Goal: Information Seeking & Learning: Learn about a topic

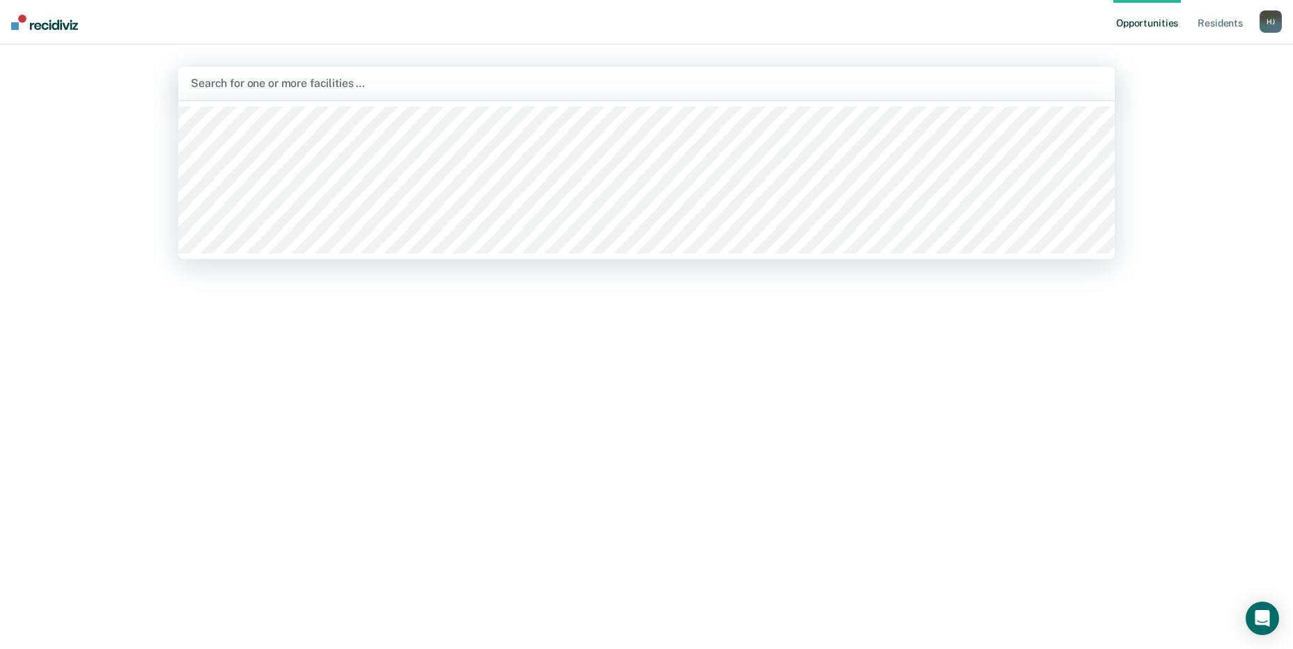
click at [375, 84] on div at bounding box center [647, 83] width 912 height 16
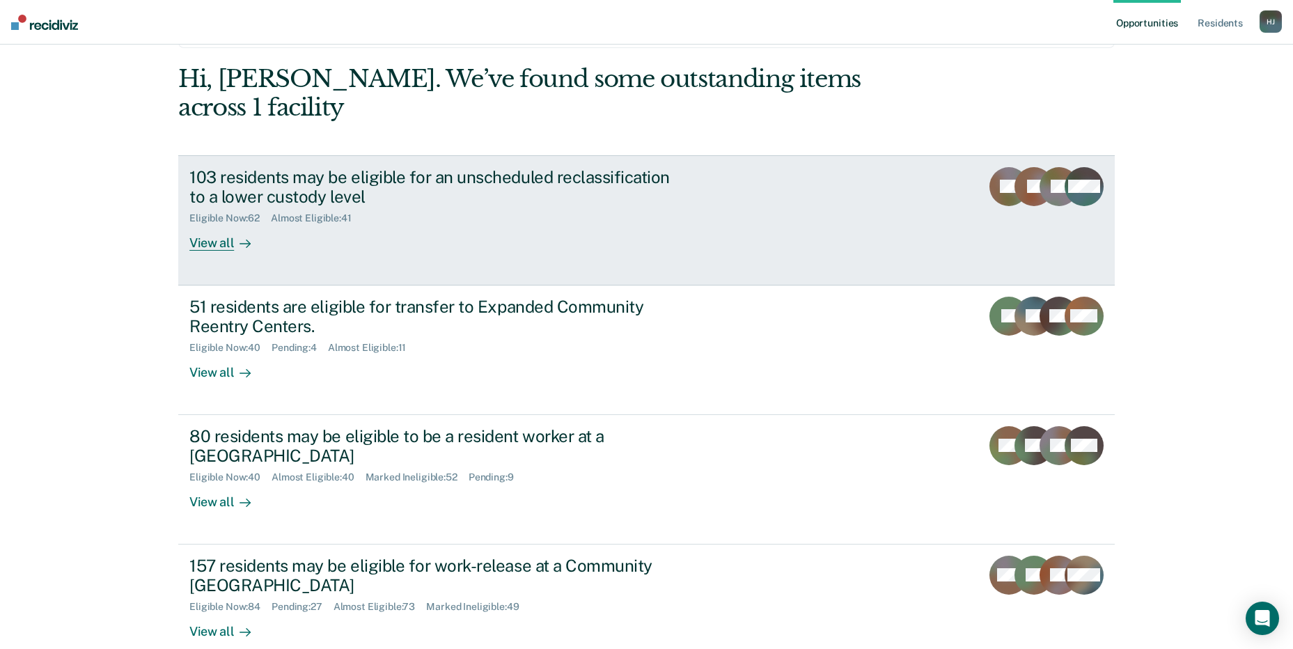
scroll to position [104, 0]
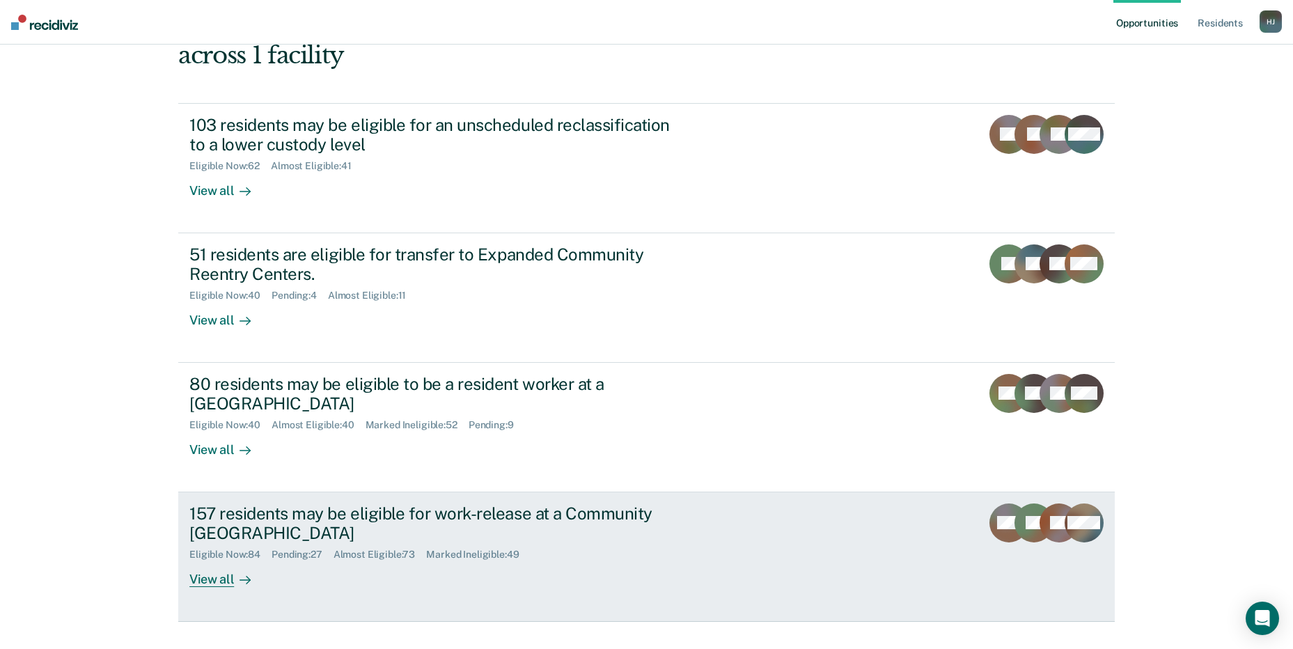
click at [411, 503] on div "157 residents may be eligible for work-release at a Community [GEOGRAPHIC_DATA]" at bounding box center [433, 523] width 489 height 40
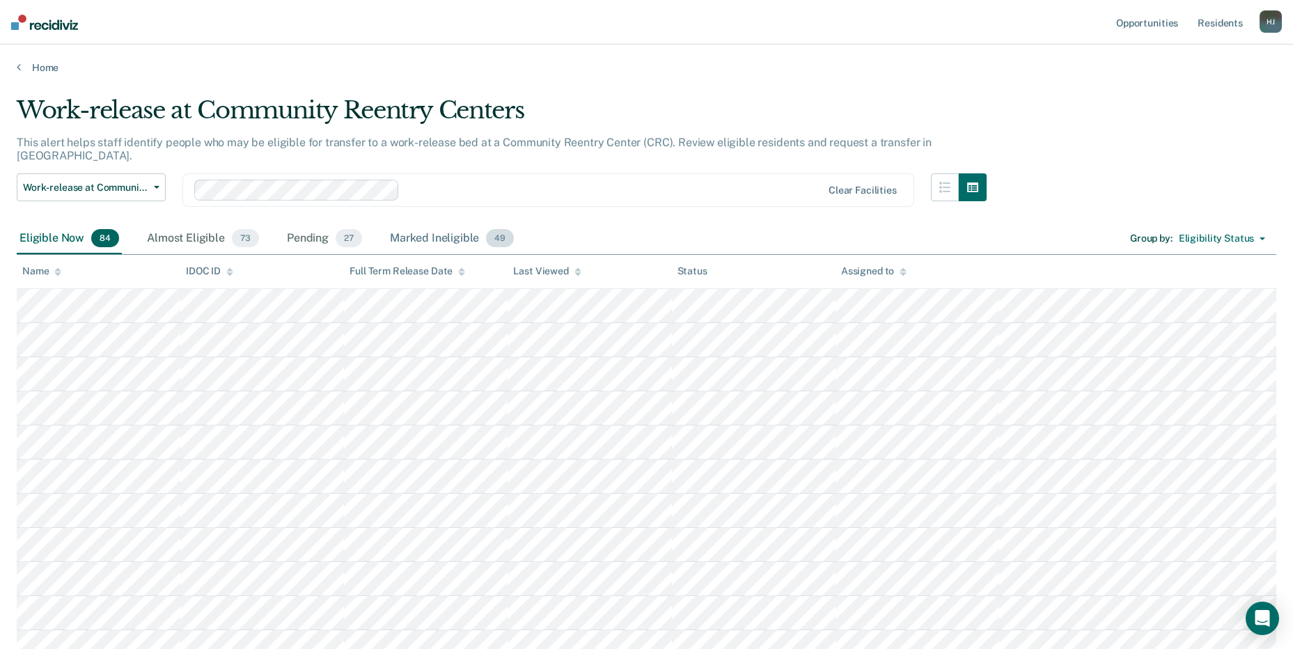
click at [431, 226] on div "Marked Ineligible 49" at bounding box center [452, 239] width 130 height 31
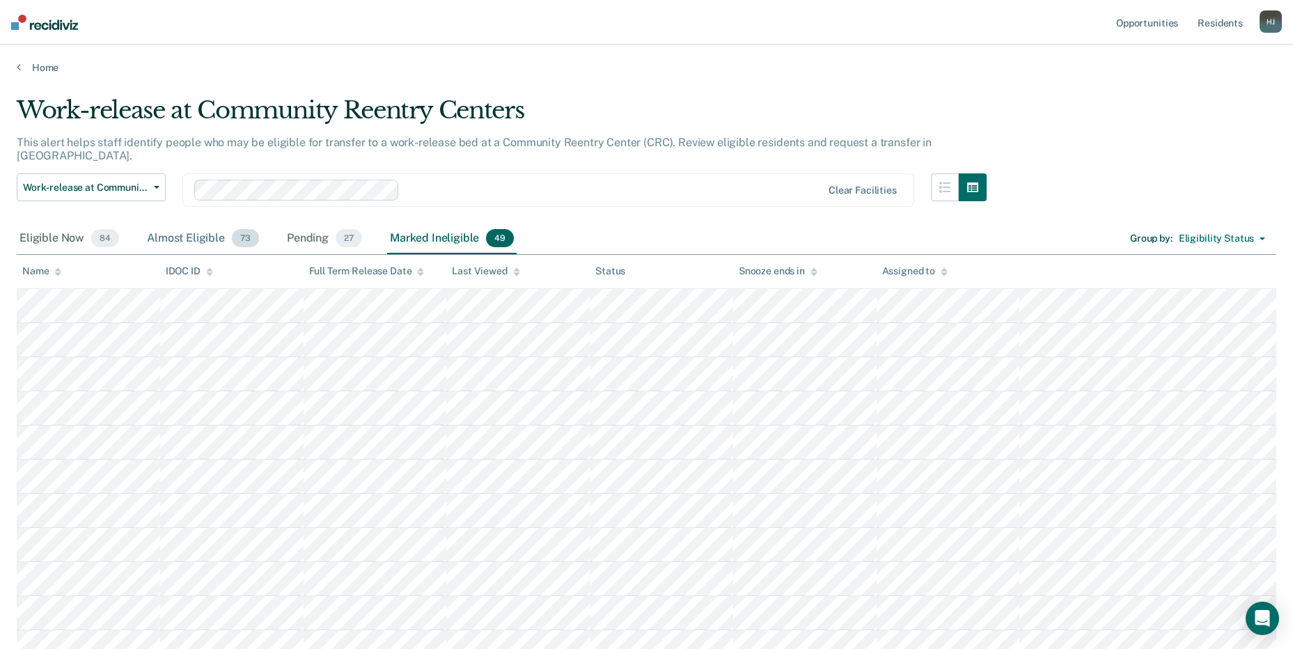
click at [196, 228] on div "Almost Eligible 73" at bounding box center [203, 239] width 118 height 31
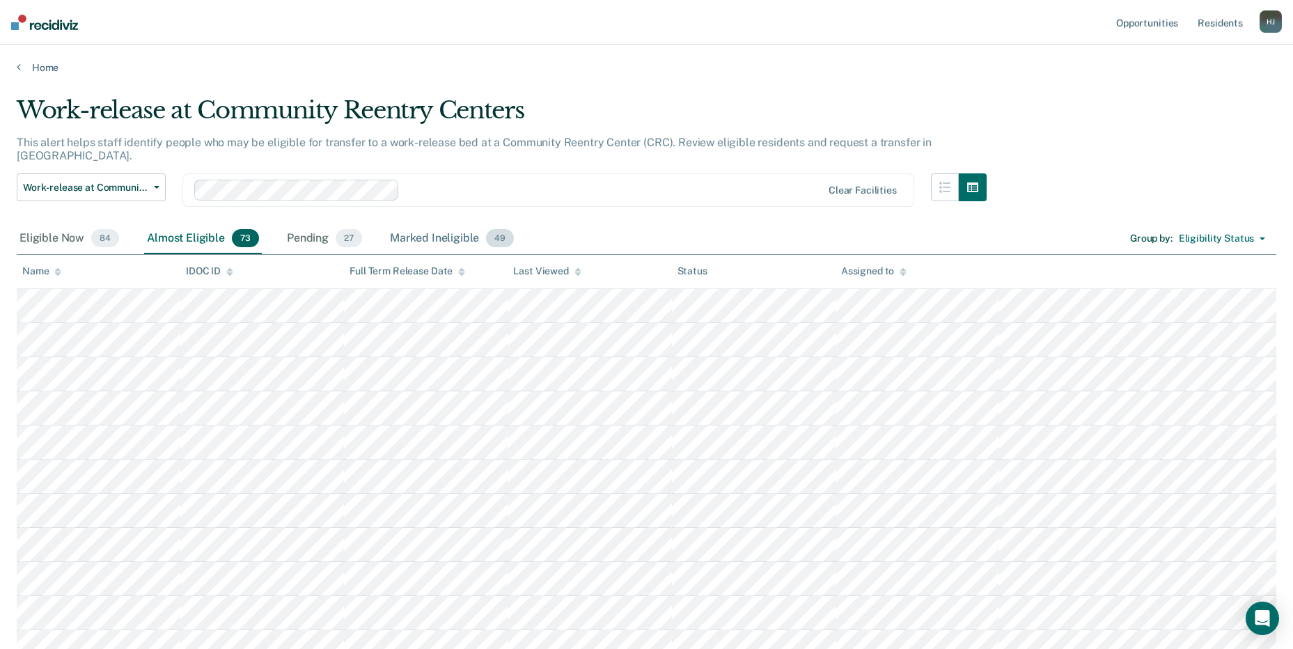
click at [412, 227] on div "Marked Ineligible 49" at bounding box center [452, 239] width 130 height 31
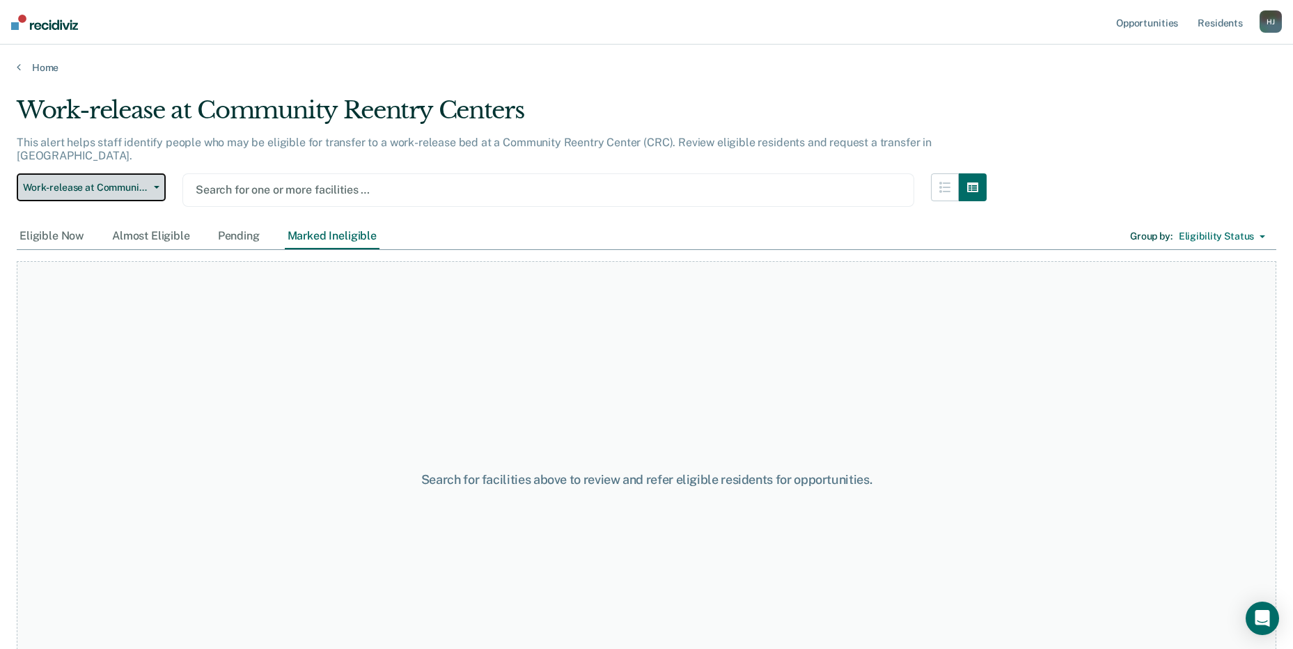
click at [123, 182] on span "Work-release at Community Reentry Centers" at bounding box center [85, 188] width 125 height 12
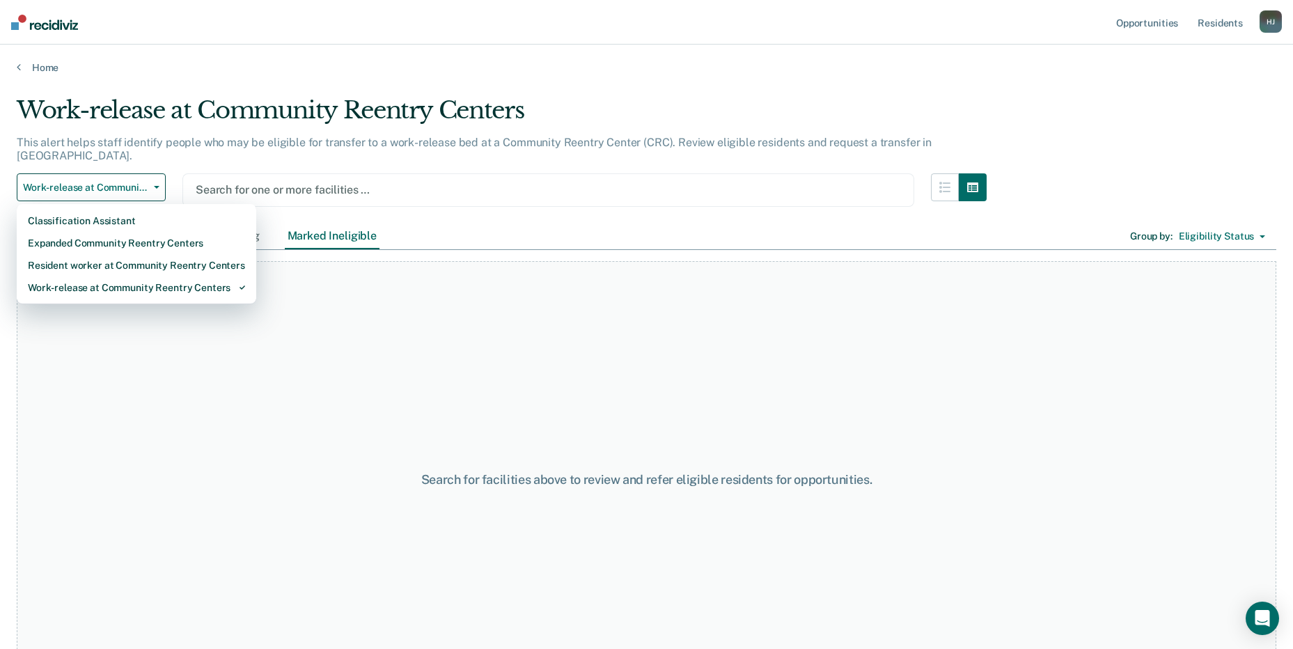
click at [290, 159] on div "Work-release at Community Reentry Centers This alert helps staff identify peopl…" at bounding box center [502, 159] width 970 height 127
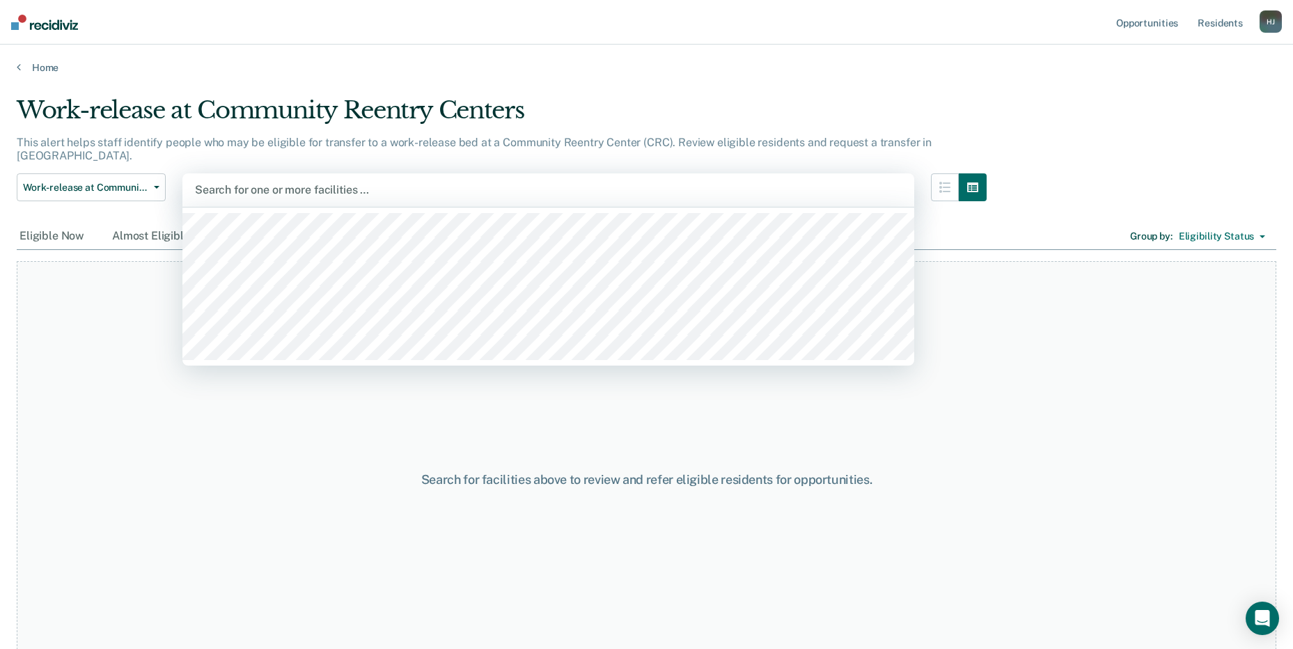
drag, startPoint x: 290, startPoint y: 159, endPoint x: 290, endPoint y: 179, distance: 19.5
click at [290, 182] on div at bounding box center [548, 190] width 707 height 16
